Goal: Task Accomplishment & Management: Complete application form

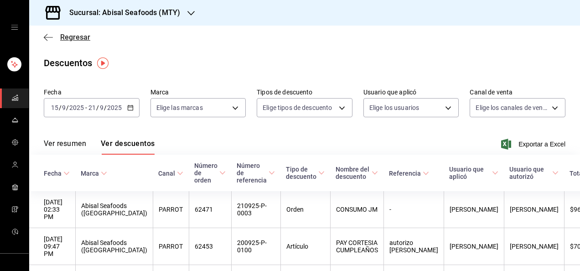
click at [74, 39] on span "Regresar" at bounding box center [75, 37] width 30 height 9
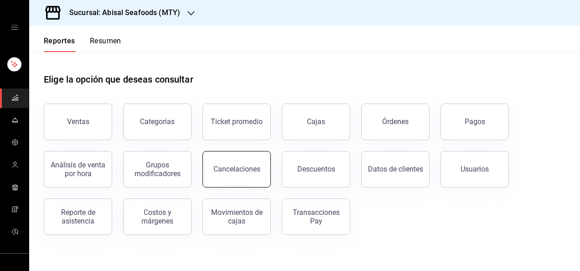
click at [247, 178] on button "Cancelaciones" at bounding box center [236, 169] width 68 height 36
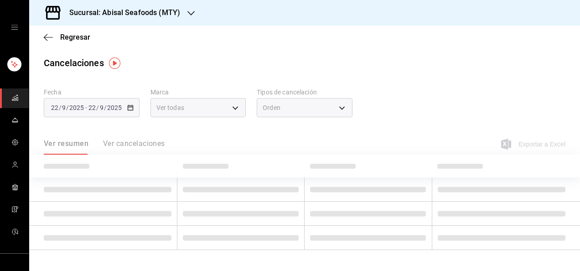
click at [102, 112] on div "[DATE] [DATE] - [DATE] [DATE]" at bounding box center [92, 107] width 96 height 19
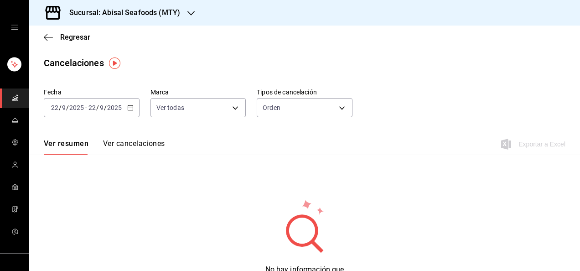
click at [97, 110] on span "/" at bounding box center [97, 107] width 3 height 7
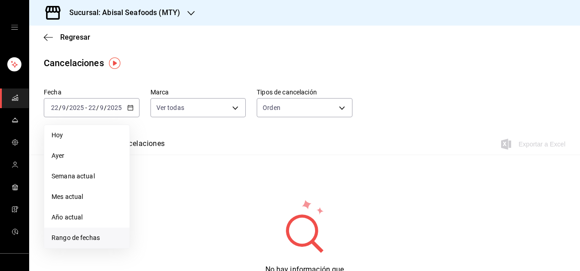
click at [87, 236] on span "Rango de fechas" at bounding box center [87, 238] width 71 height 10
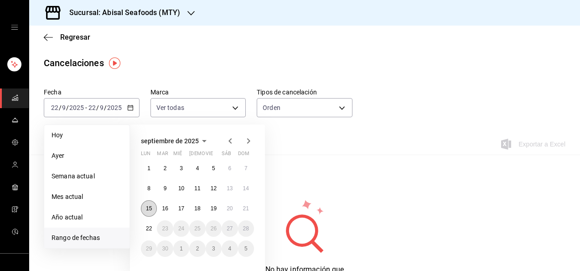
click at [147, 211] on abbr "15" at bounding box center [149, 208] width 6 height 6
click at [244, 211] on abbr "21" at bounding box center [246, 208] width 6 height 6
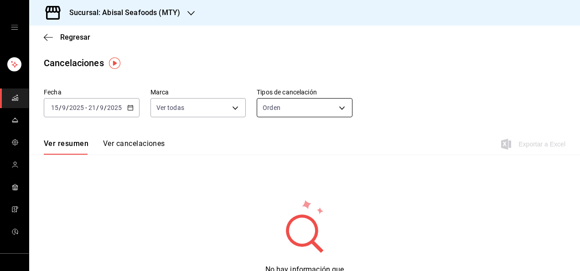
click at [309, 106] on body "Sucursal: Abisal Seafoods (MTY) Regresar Cancelaciones Fecha [DATE] [DATE] - [D…" at bounding box center [290, 135] width 580 height 271
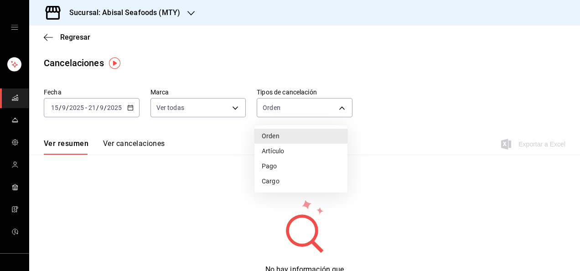
click at [289, 147] on li "Artículo" at bounding box center [300, 151] width 93 height 15
type input "ORDER_ITEM"
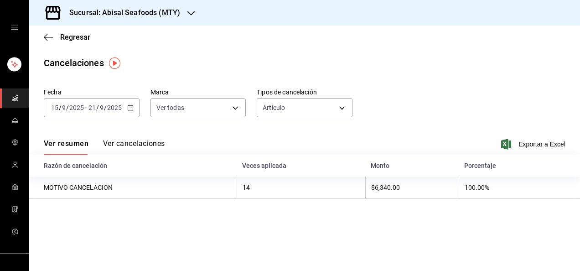
click at [146, 142] on button "Ver cancelaciones" at bounding box center [134, 147] width 62 height 16
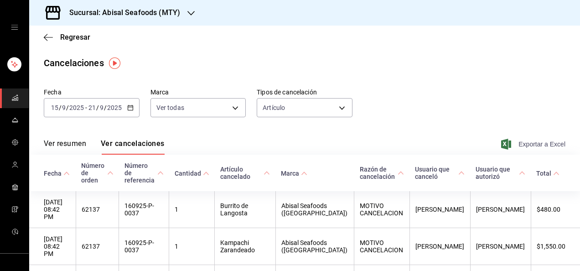
click at [529, 144] on span "Exportar a Excel" at bounding box center [534, 144] width 62 height 11
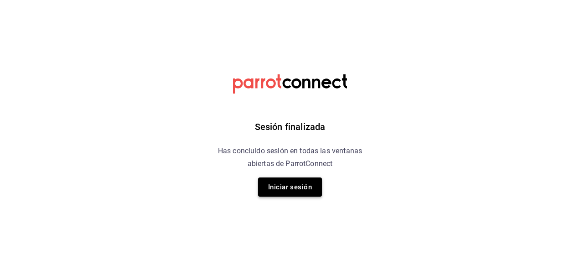
click at [296, 188] on button "Iniciar sesión" at bounding box center [290, 186] width 64 height 19
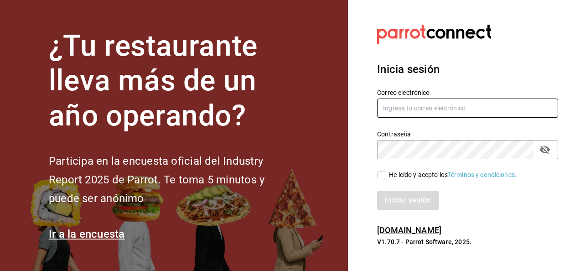
click at [429, 100] on input "text" at bounding box center [467, 107] width 181 height 19
type input "[EMAIL_ADDRESS][DOMAIN_NAME]"
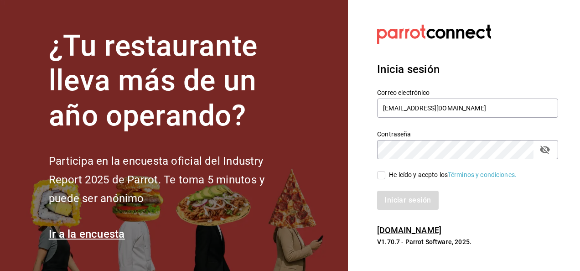
click at [381, 175] on input "He leído y acepto los Términos y condiciones." at bounding box center [381, 175] width 8 height 8
checkbox input "true"
click at [411, 202] on button "Iniciar sesión" at bounding box center [408, 200] width 62 height 19
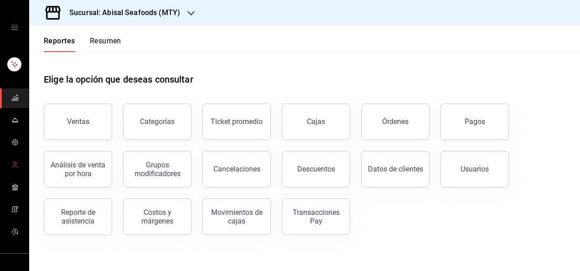
click at [14, 165] on icon "mailbox folders" at bounding box center [14, 164] width 7 height 7
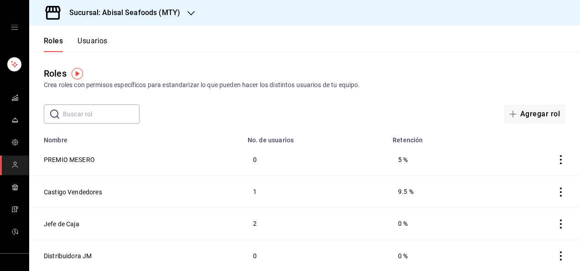
click at [396, 56] on div "Roles Crea roles con permisos específicos para estandarizar lo que pueden hacer…" at bounding box center [304, 88] width 551 height 72
click at [102, 39] on button "Usuarios" at bounding box center [93, 44] width 30 height 16
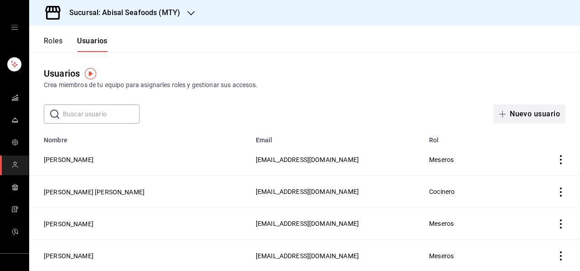
click at [521, 116] on button "Nuevo usuario" at bounding box center [529, 113] width 72 height 19
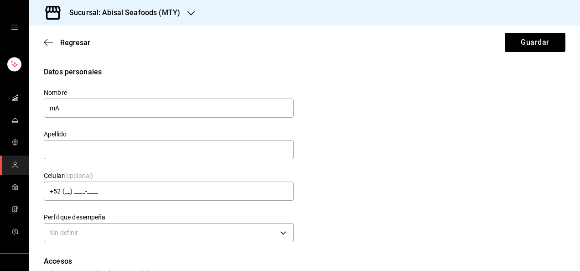
type input "m"
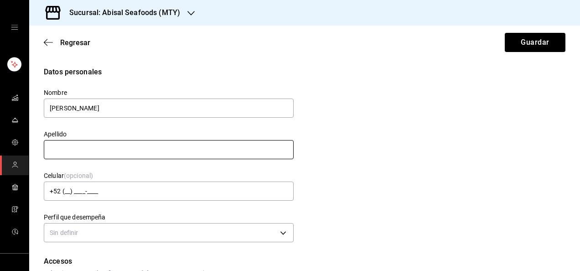
type input "[PERSON_NAME]"
click at [253, 141] on input "text" at bounding box center [169, 149] width 250 height 19
type input "[PERSON_NAME]"
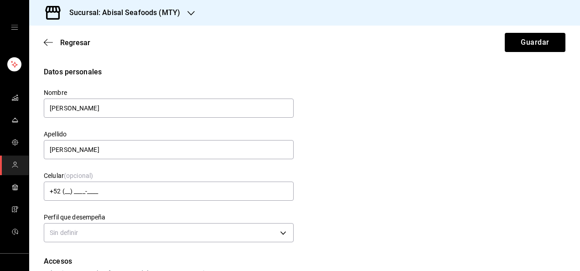
click at [327, 152] on div "Datos personales Nombre [PERSON_NAME] [PERSON_NAME] Celular (opcional) +52 (__)…" at bounding box center [305, 156] width 522 height 178
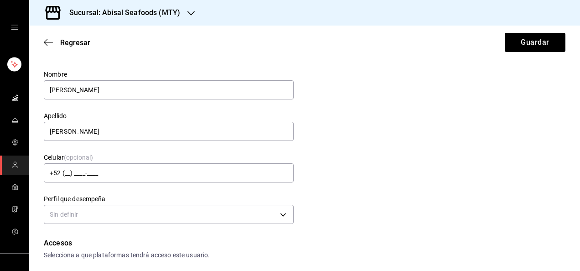
scroll to position [36, 0]
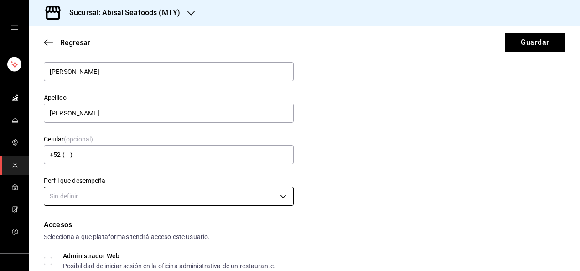
click at [278, 197] on body "Sucursal: Abisal Seafoods (MTY) Regresar Guardar Datos personales Nombre [PERSO…" at bounding box center [290, 135] width 580 height 271
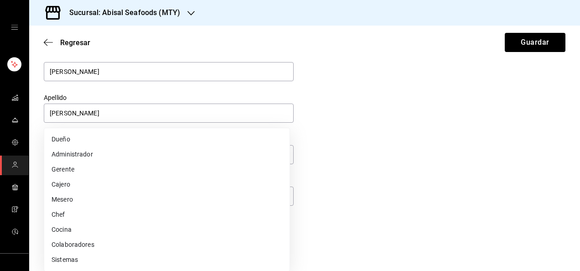
click at [102, 202] on li "Mesero" at bounding box center [166, 199] width 245 height 15
type input "WAITER"
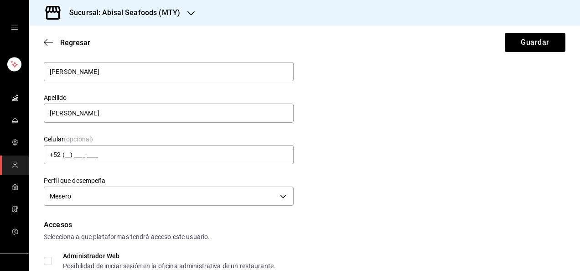
click at [338, 191] on div "Datos personales Nombre [PERSON_NAME] [PERSON_NAME] Celular (opcional) +52 (__)…" at bounding box center [305, 119] width 522 height 178
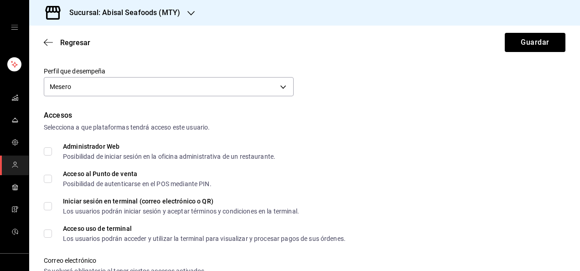
scroll to position [164, 0]
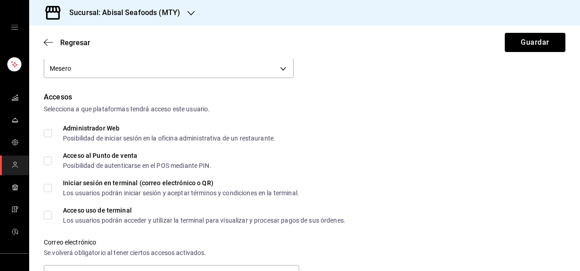
click at [47, 161] on input "Acceso al Punto de venta Posibilidad de autenticarse en el POS mediante PIN." at bounding box center [48, 160] width 8 height 8
checkbox input "true"
click at [47, 217] on input "Acceso uso de terminal Los usuarios podrán acceder y utilizar la terminal para …" at bounding box center [48, 215] width 8 height 8
checkbox input "true"
click at [439, 183] on div "Iniciar sesión en terminal (correo electrónico o QR) Los usuarios podrán inicia…" at bounding box center [305, 188] width 522 height 16
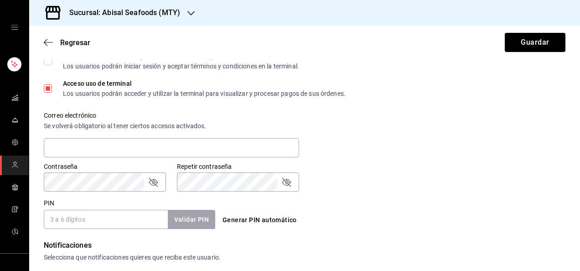
scroll to position [292, 0]
click at [136, 222] on input "PIN" at bounding box center [106, 218] width 124 height 19
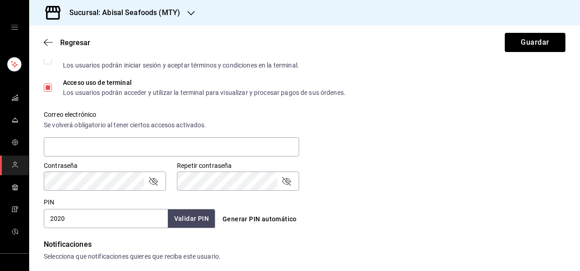
type input "2020"
click at [183, 217] on button "Validar PIN" at bounding box center [191, 219] width 48 height 20
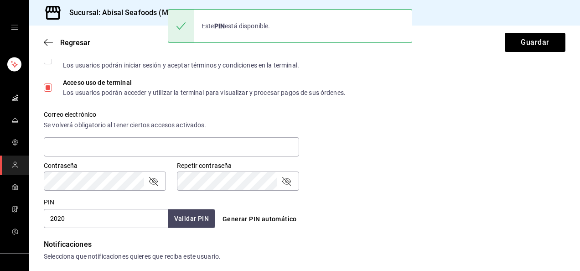
click at [370, 215] on div "Generar PIN automático" at bounding box center [304, 219] width 171 height 17
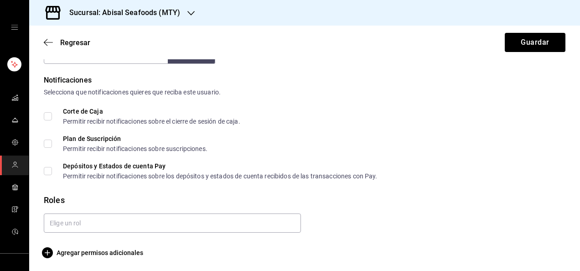
scroll to position [458, 0]
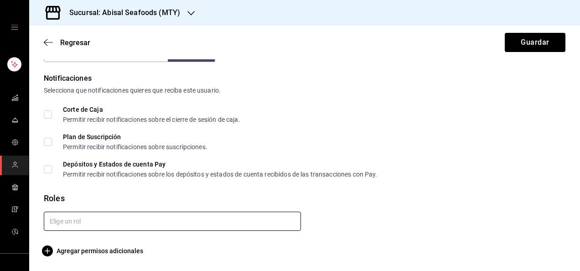
click at [278, 222] on input "text" at bounding box center [172, 221] width 257 height 19
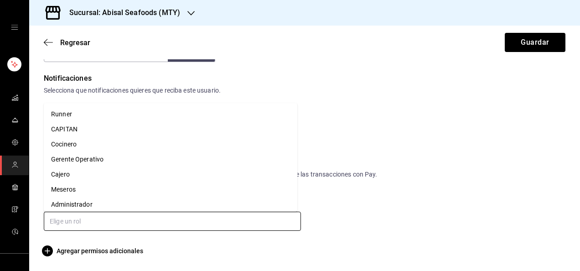
scroll to position [170, 0]
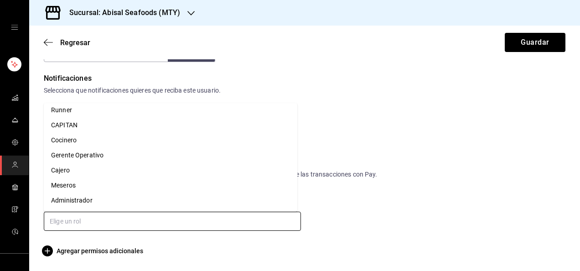
drag, startPoint x: 148, startPoint y: 173, endPoint x: 149, endPoint y: 184, distance: 10.5
click at [149, 184] on ul "PREMIO MESERO Castigo Vendedores Jefe de Caja Distribuidora JM Recursos Humanos…" at bounding box center [170, 157] width 253 height 109
click at [149, 184] on li "Meseros" at bounding box center [170, 185] width 253 height 15
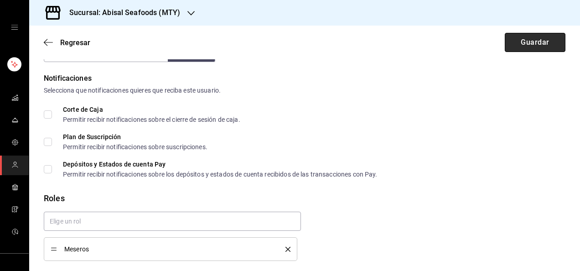
click at [525, 45] on button "Guardar" at bounding box center [535, 42] width 61 height 19
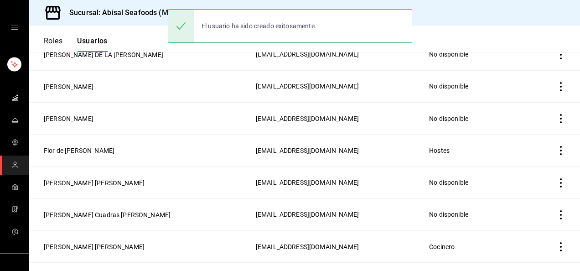
scroll to position [489, 0]
